Goal: Check status: Check status

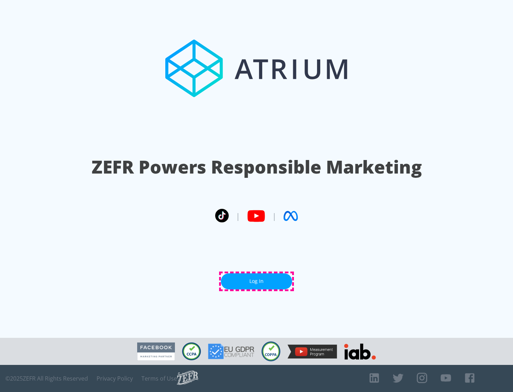
click at [257, 281] on link "Log In" at bounding box center [256, 281] width 71 height 16
